Goal: Task Accomplishment & Management: Complete application form

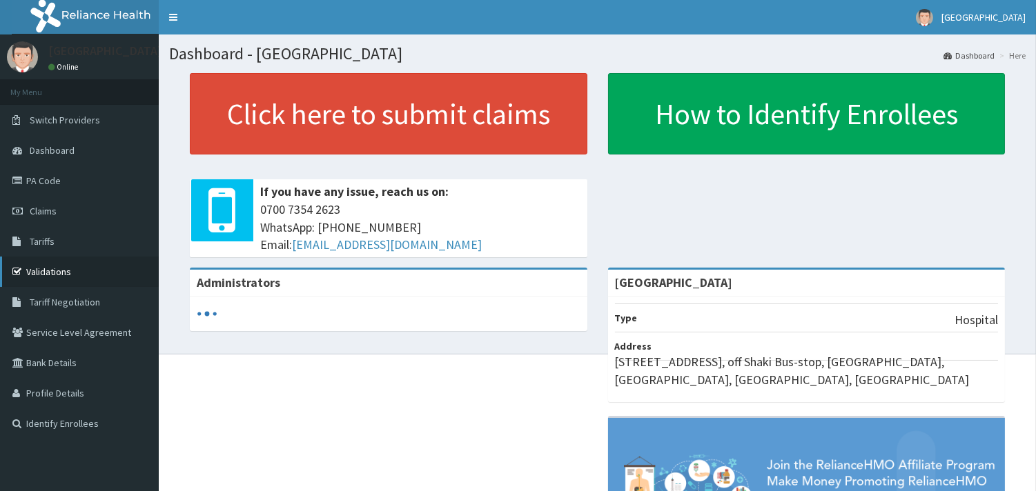
click at [41, 269] on link "Validations" at bounding box center [79, 272] width 159 height 30
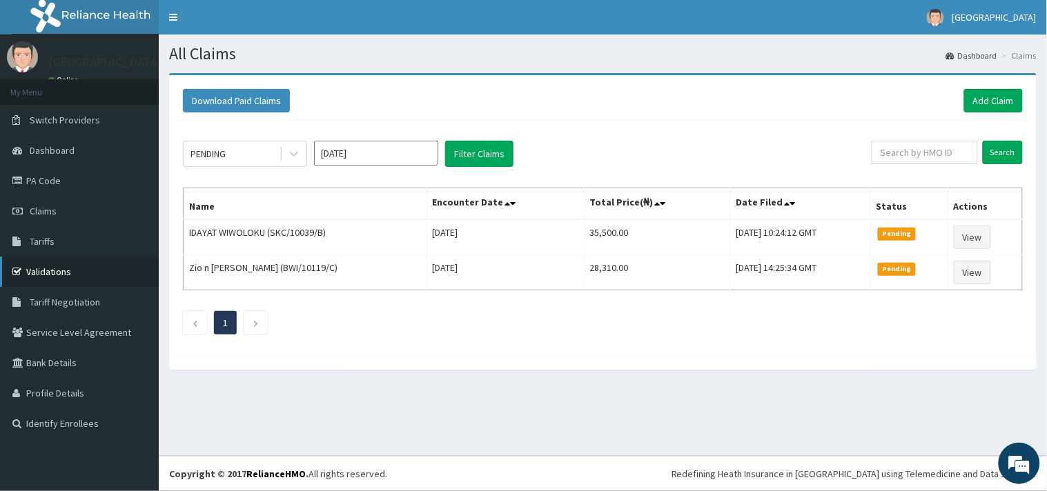
click at [41, 265] on link "Validations" at bounding box center [79, 272] width 159 height 30
click at [985, 101] on link "Add Claim" at bounding box center [993, 100] width 59 height 23
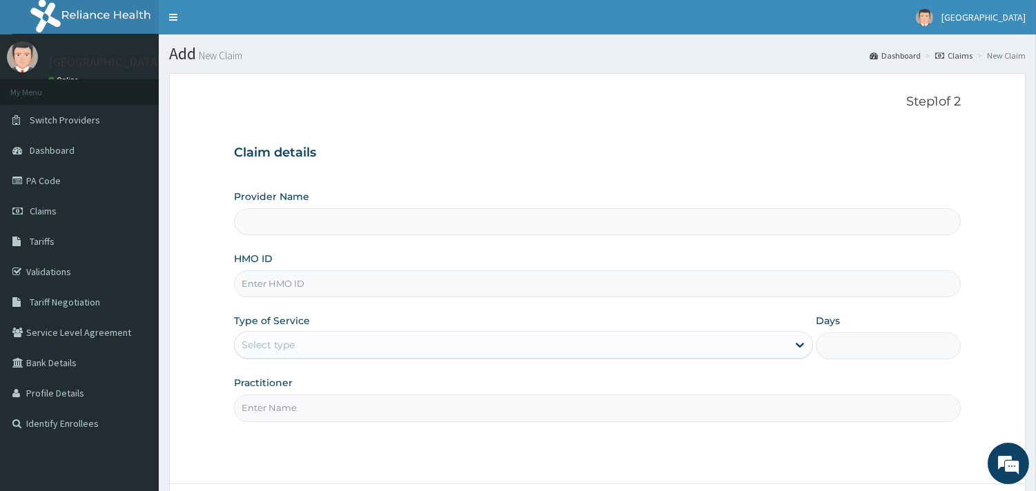
type input "[GEOGRAPHIC_DATA]"
click at [270, 284] on input "HMO ID" at bounding box center [597, 283] width 727 height 27
paste input "OOZ/10002/A"
type input "OOZ/10002/A"
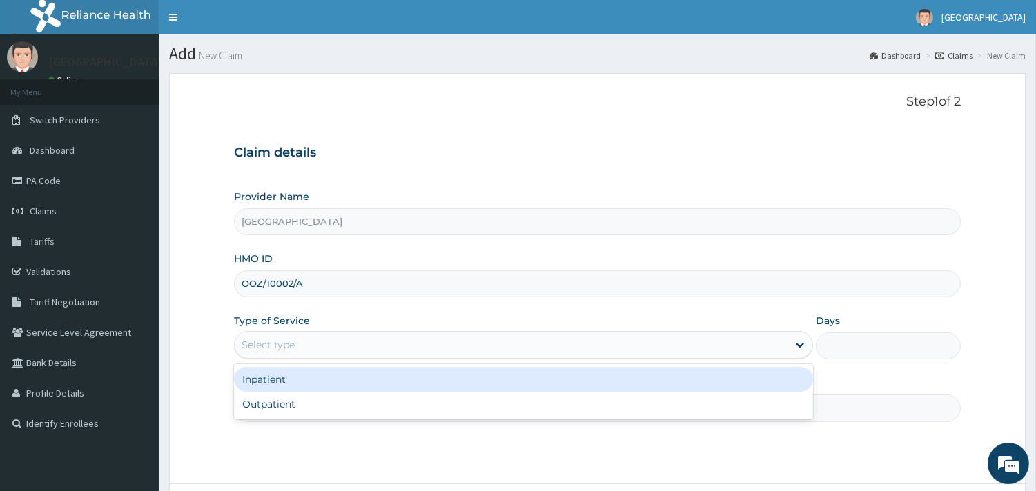
click at [268, 346] on div "Select type" at bounding box center [268, 345] width 53 height 14
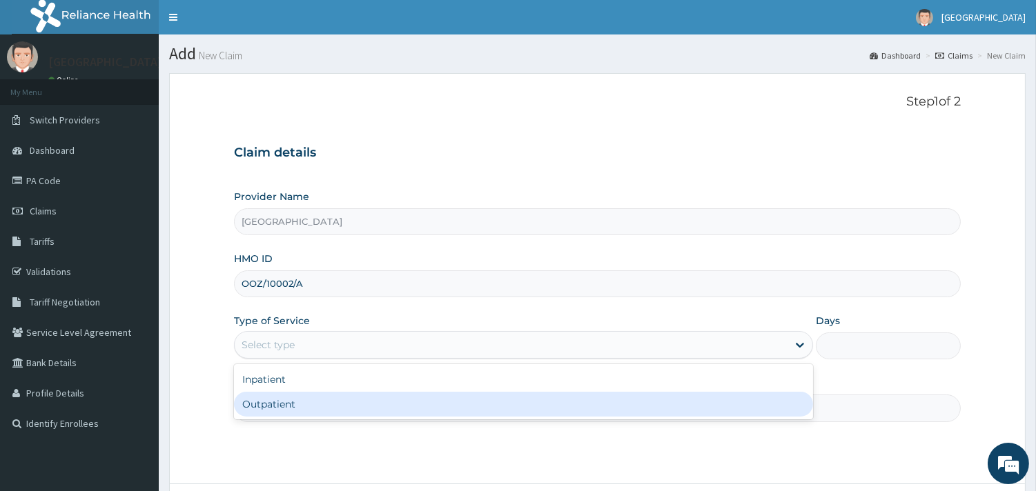
click at [268, 408] on div "Outpatient" at bounding box center [523, 404] width 579 height 25
type input "1"
